Goal: Information Seeking & Learning: Learn about a topic

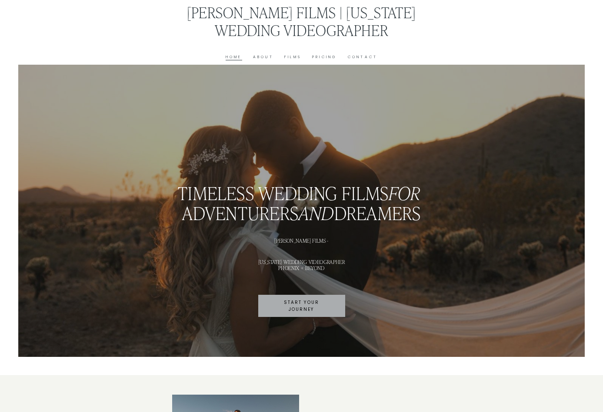
click at [269, 55] on link "About" at bounding box center [263, 57] width 20 height 7
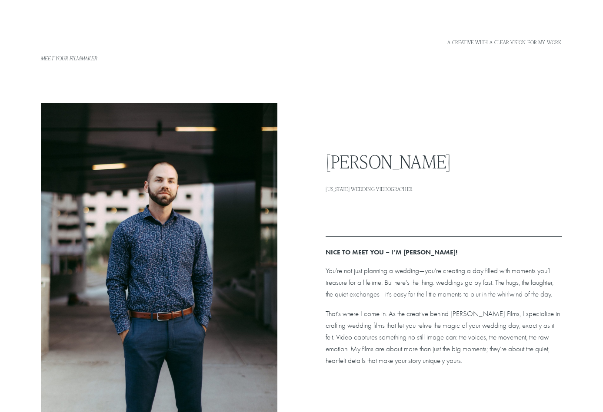
scroll to position [130, 0]
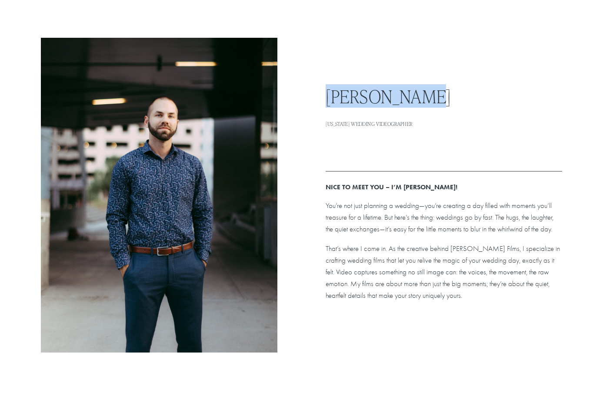
drag, startPoint x: 456, startPoint y: 92, endPoint x: 323, endPoint y: 101, distance: 132.8
click at [323, 101] on div "Meet your filmmaker A CREATIVE WITH A CLEAR VISION FOR MY WORK. [PERSON_NAME] […" at bounding box center [301, 411] width 603 height 875
copy h2 "[PERSON_NAME]"
